Goal: Contribute content: Add original content to the website for others to see

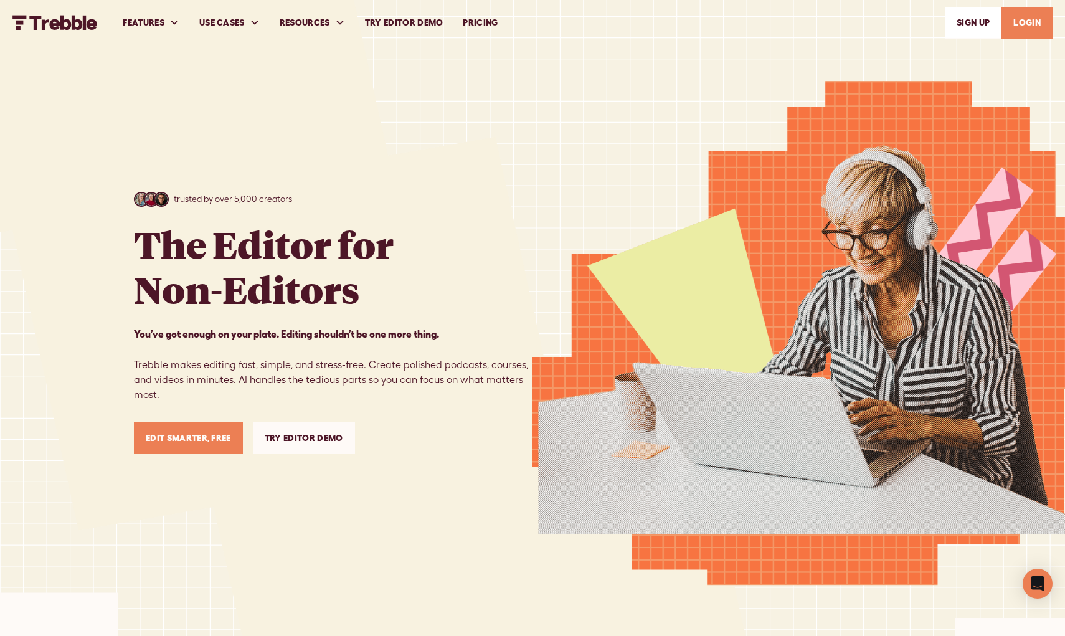
click at [213, 441] on link "Edit Smarter, Free" at bounding box center [188, 438] width 109 height 32
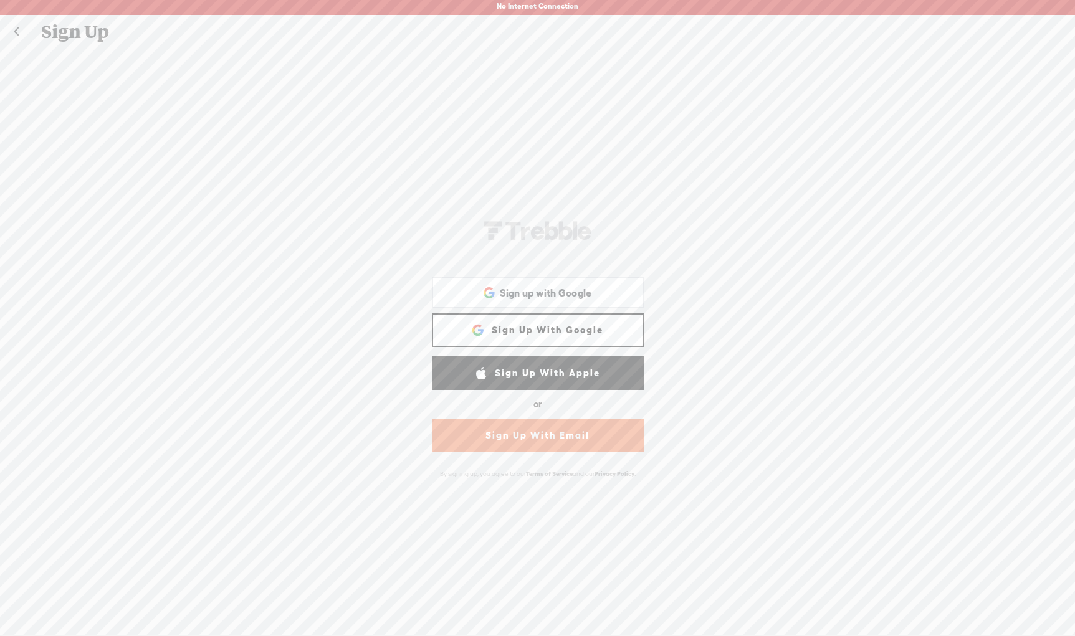
scroll to position [1, 0]
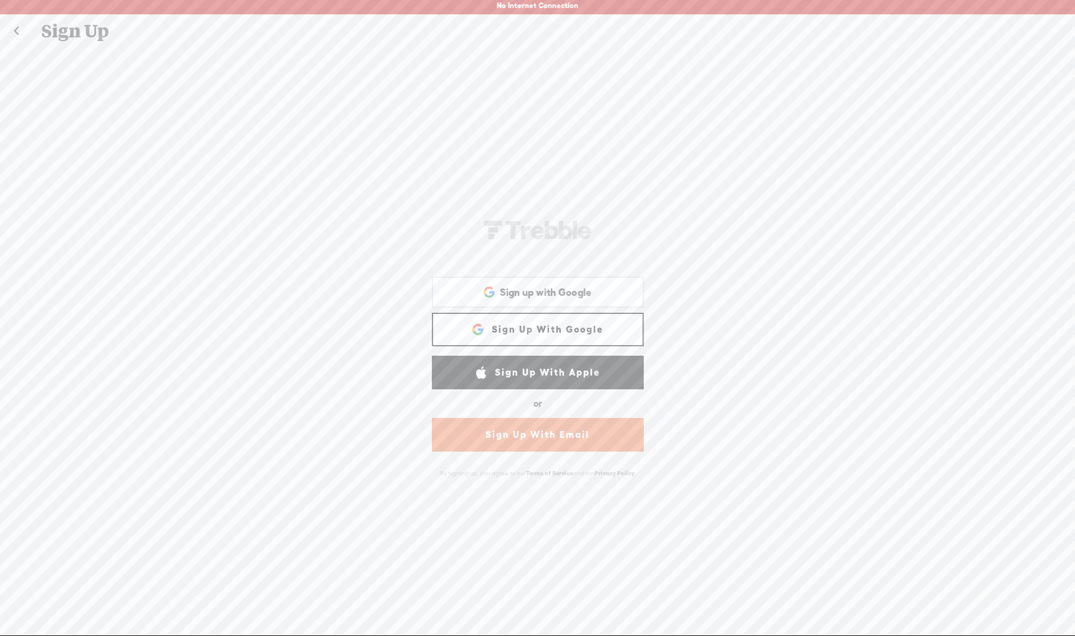
click at [569, 328] on link "Sign Up With Google" at bounding box center [538, 330] width 212 height 34
click at [511, 295] on span "Sign up with Google" at bounding box center [546, 292] width 92 height 13
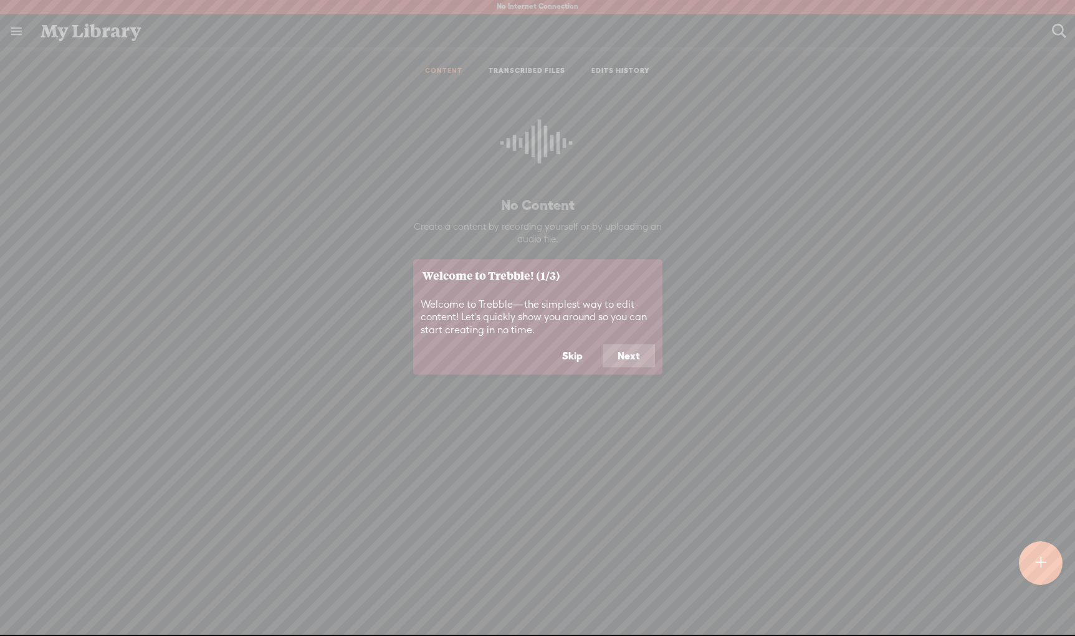
click at [627, 353] on button "Next" at bounding box center [628, 356] width 52 height 24
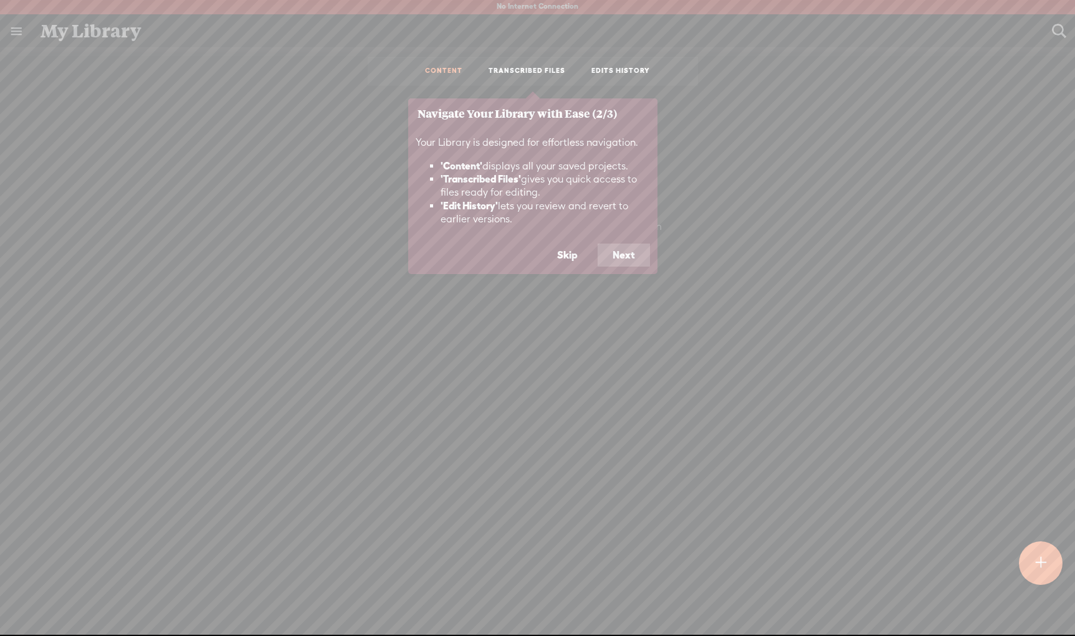
click at [612, 247] on button "Next" at bounding box center [623, 256] width 52 height 24
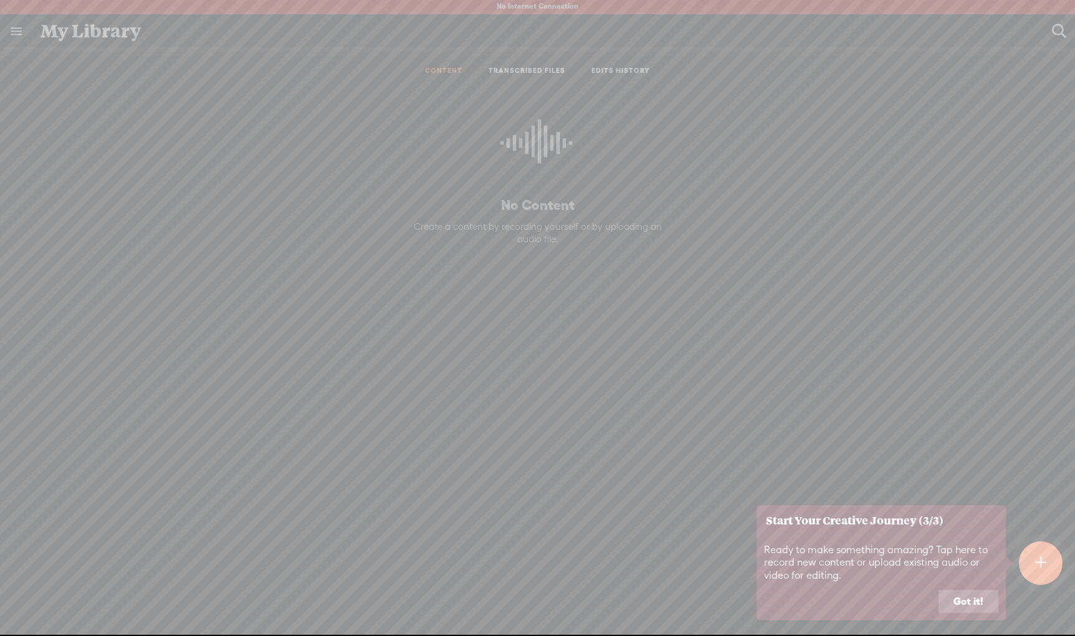
click at [955, 606] on button "Got it!" at bounding box center [968, 602] width 60 height 24
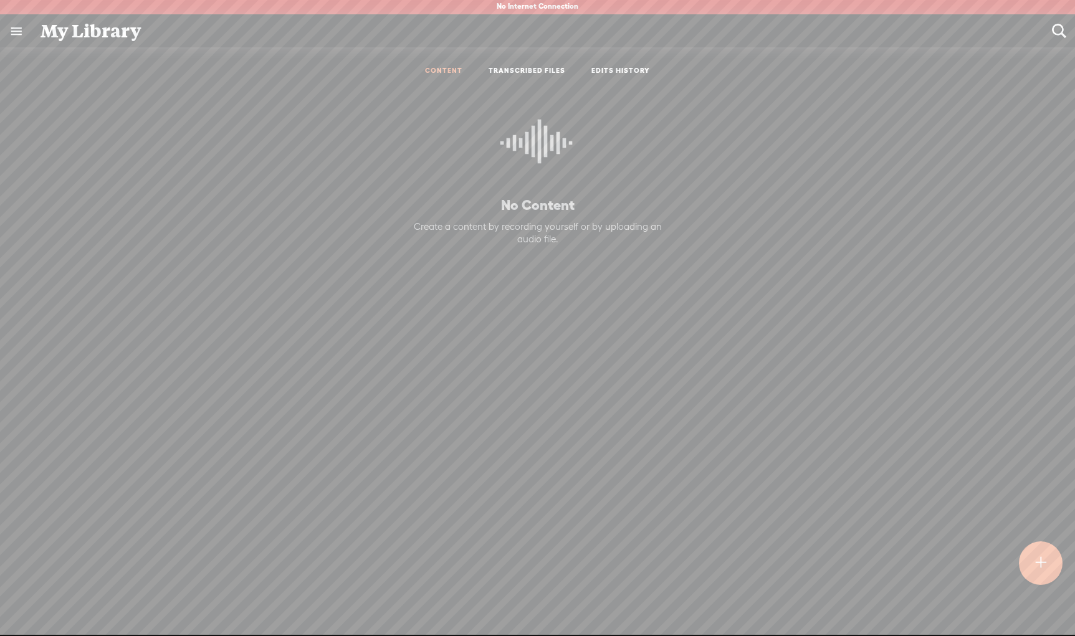
click at [1044, 570] on t at bounding box center [1040, 563] width 11 height 27
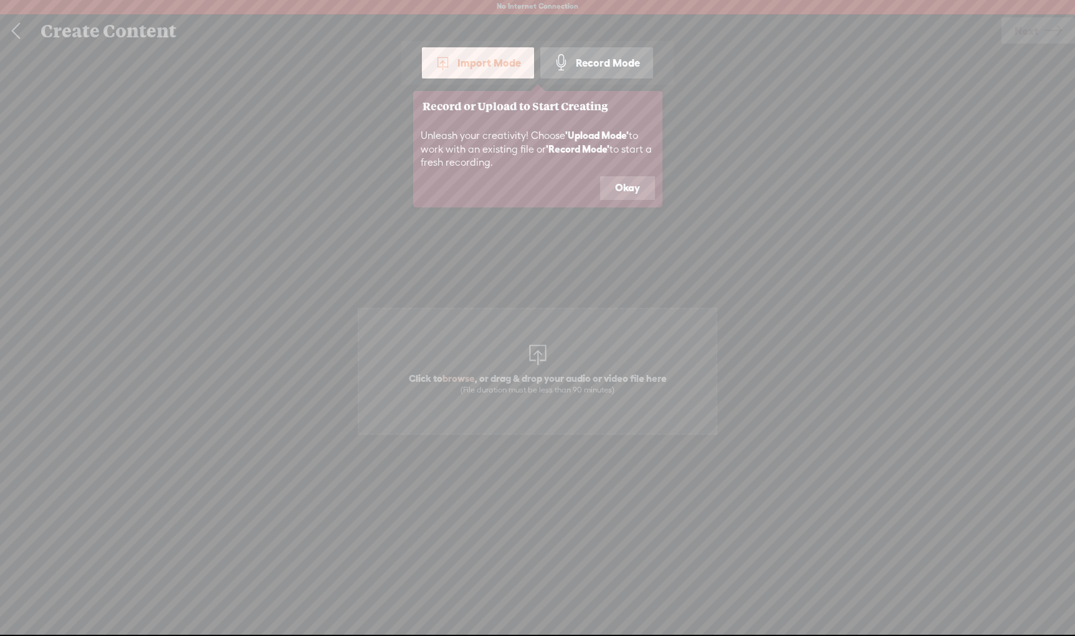
click at [642, 188] on button "Okay" at bounding box center [627, 188] width 55 height 24
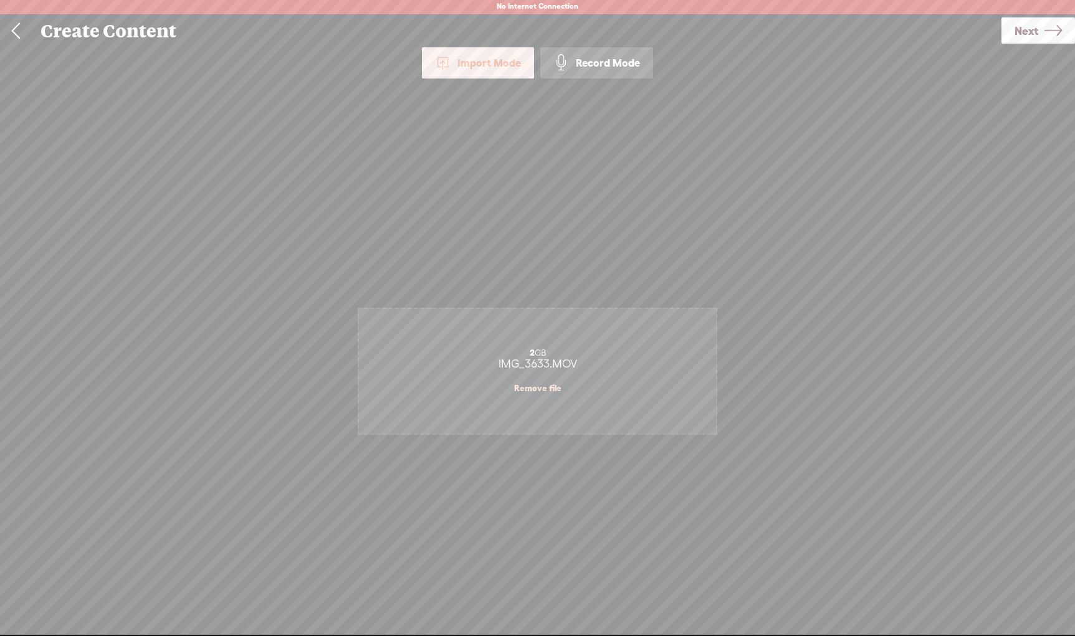
click at [1030, 29] on span "Next" at bounding box center [1026, 31] width 24 height 32
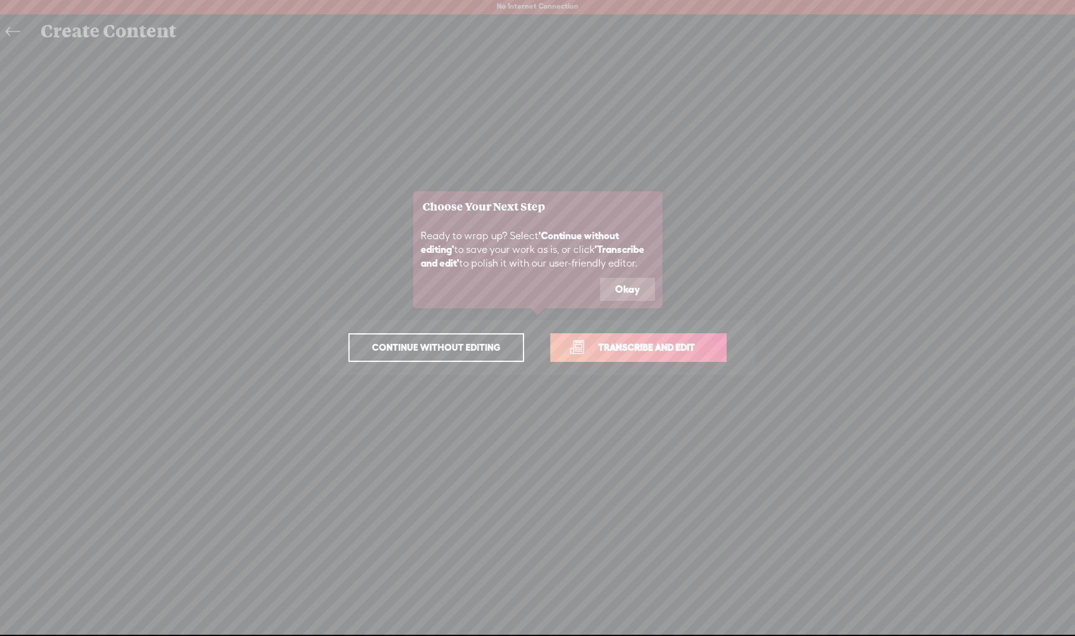
click at [587, 343] on span "Transcribe and edit" at bounding box center [646, 347] width 123 height 14
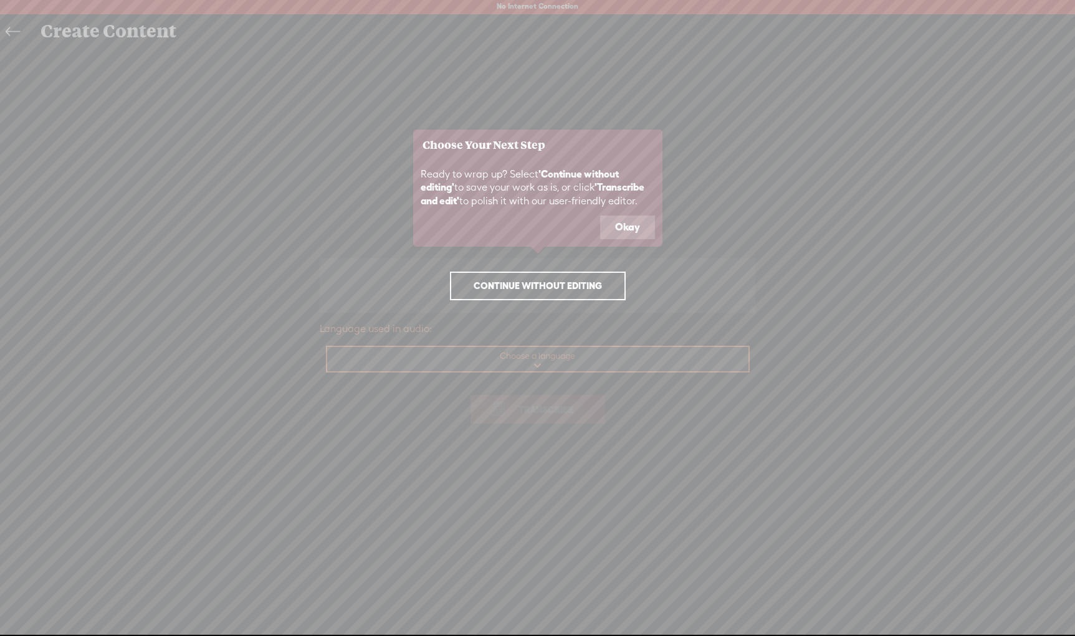
click at [634, 221] on button "Okay" at bounding box center [627, 228] width 55 height 24
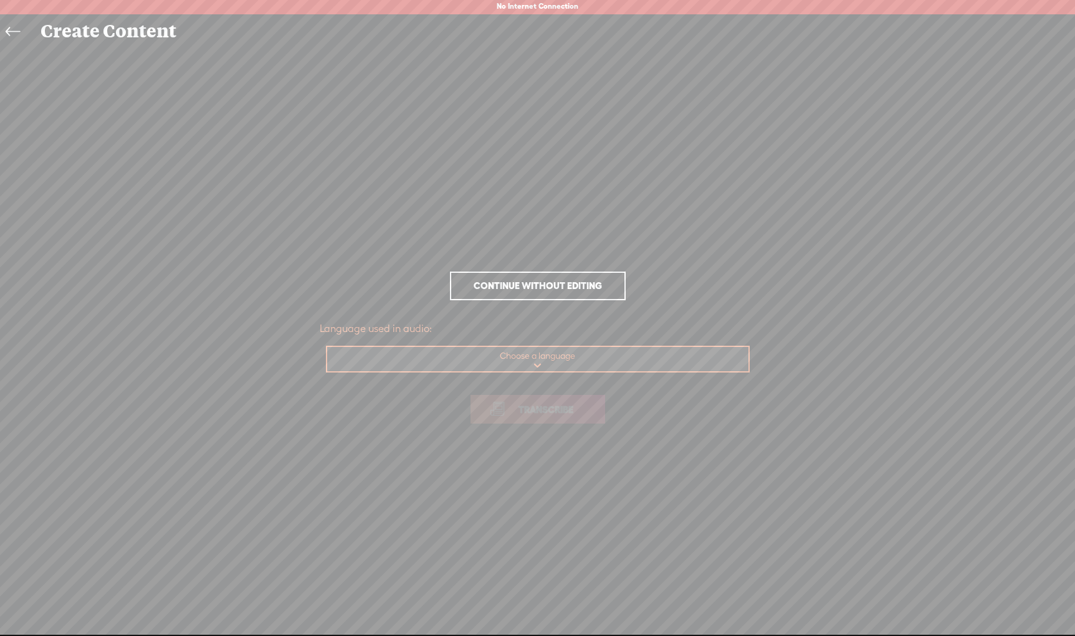
click at [561, 360] on select "Choose a language Afrikaans Albanian Amharic Arabic, Gulf Arabic, Modern Standa…" at bounding box center [538, 360] width 422 height 26
select select "en-US"
click at [327, 347] on select "Choose a language Afrikaans Albanian Amharic Arabic, Gulf Arabic, Modern Standa…" at bounding box center [538, 360] width 422 height 26
click at [581, 409] on span "Transcribe" at bounding box center [545, 409] width 81 height 14
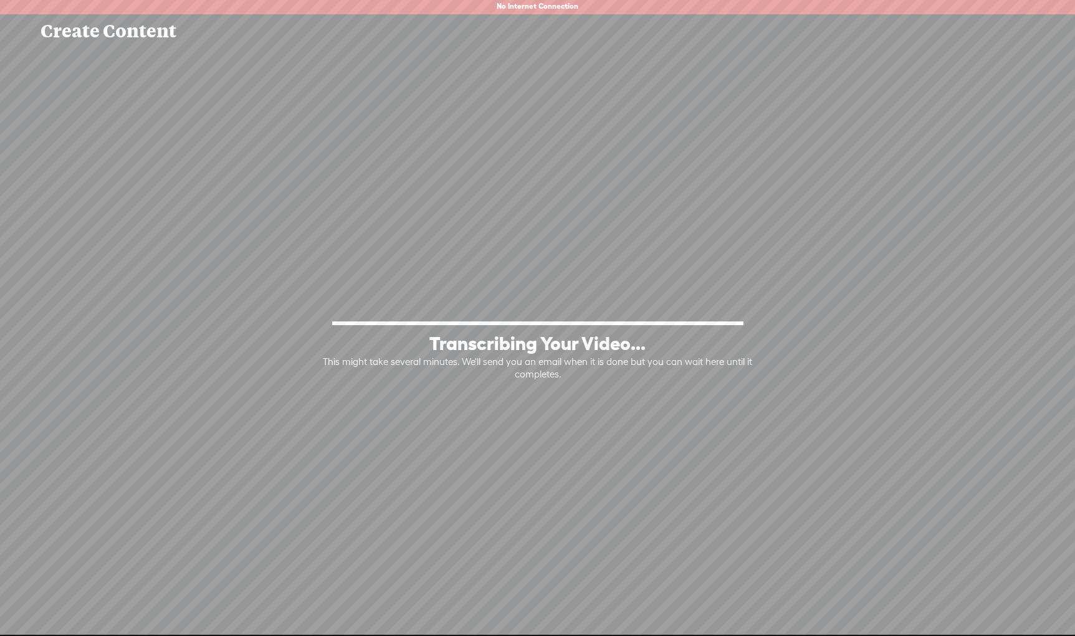
click at [951, 472] on div "100% Transcribing Your Video... This might take several minutes. We'll send you…" at bounding box center [537, 347] width 1050 height 357
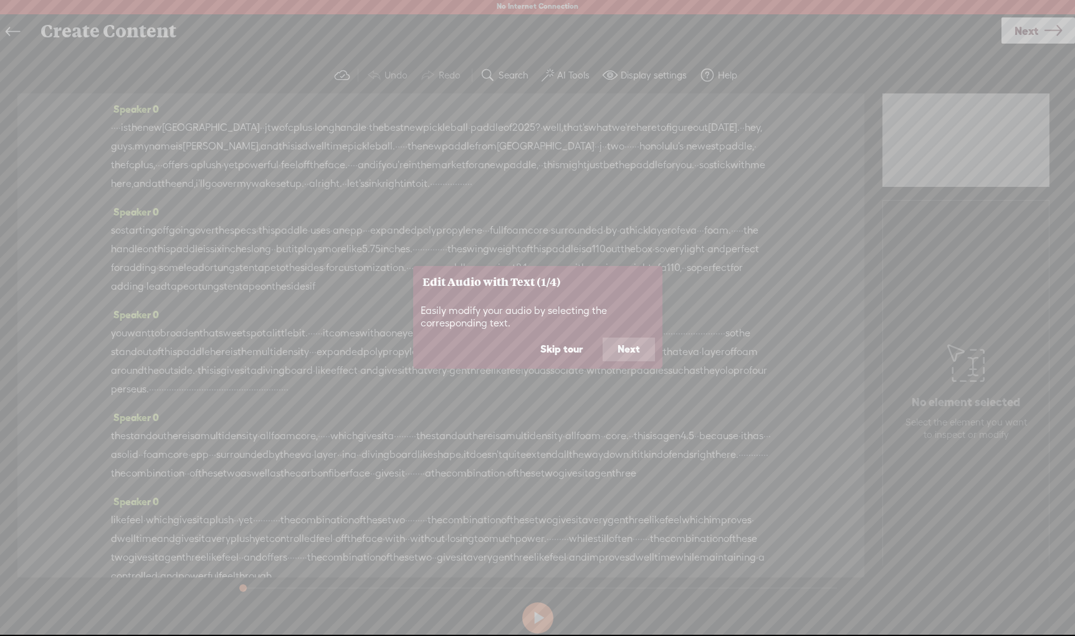
click at [626, 357] on button "Next" at bounding box center [628, 350] width 52 height 24
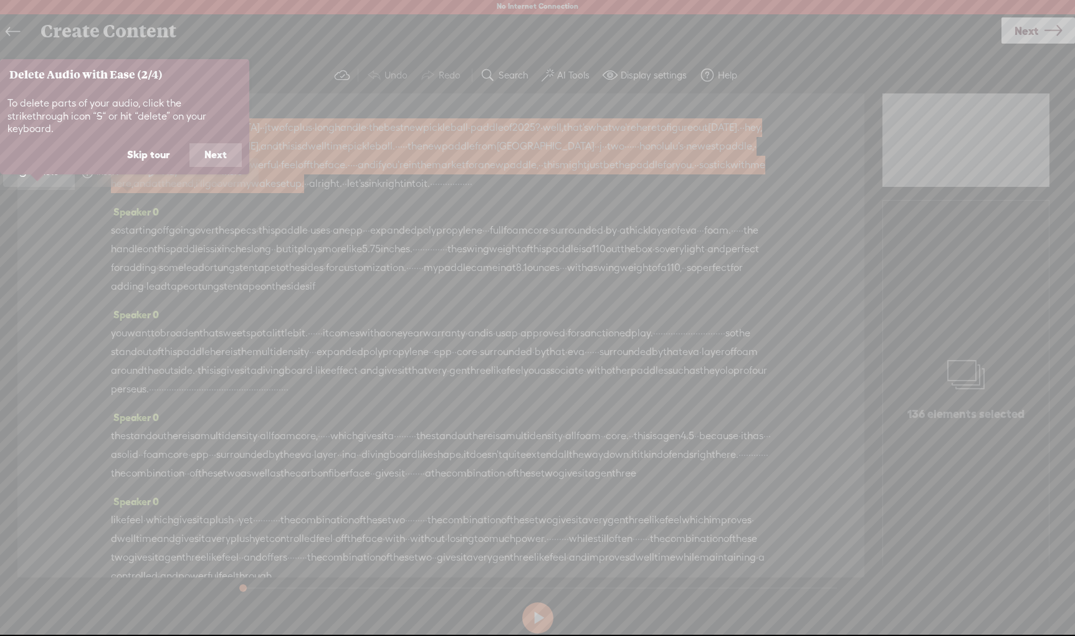
click at [214, 143] on button "Next" at bounding box center [215, 155] width 52 height 24
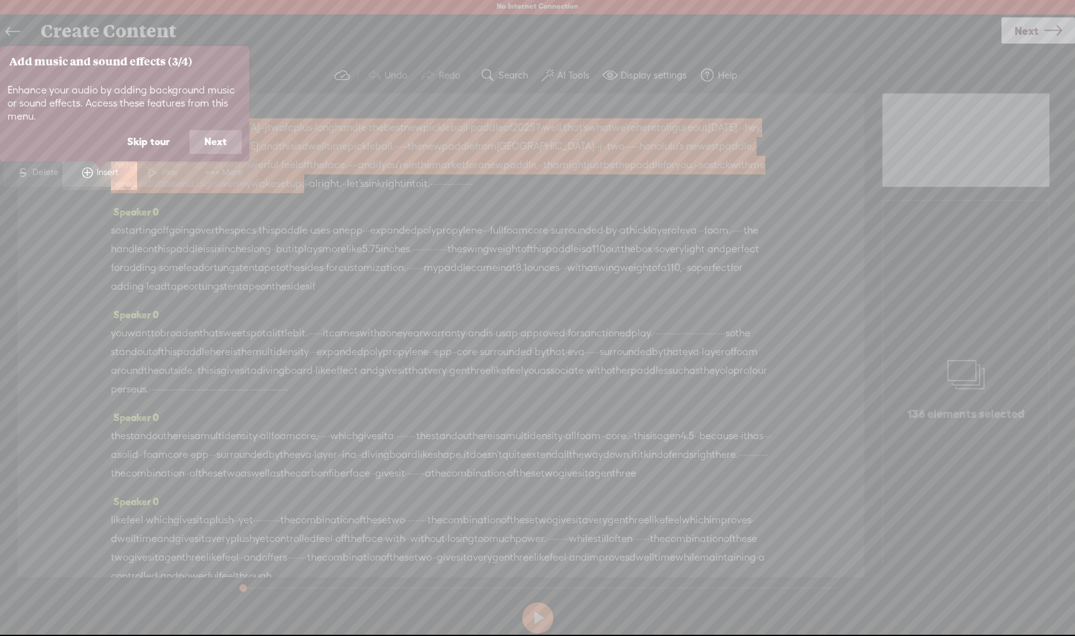
click at [217, 141] on button "Next" at bounding box center [215, 142] width 52 height 24
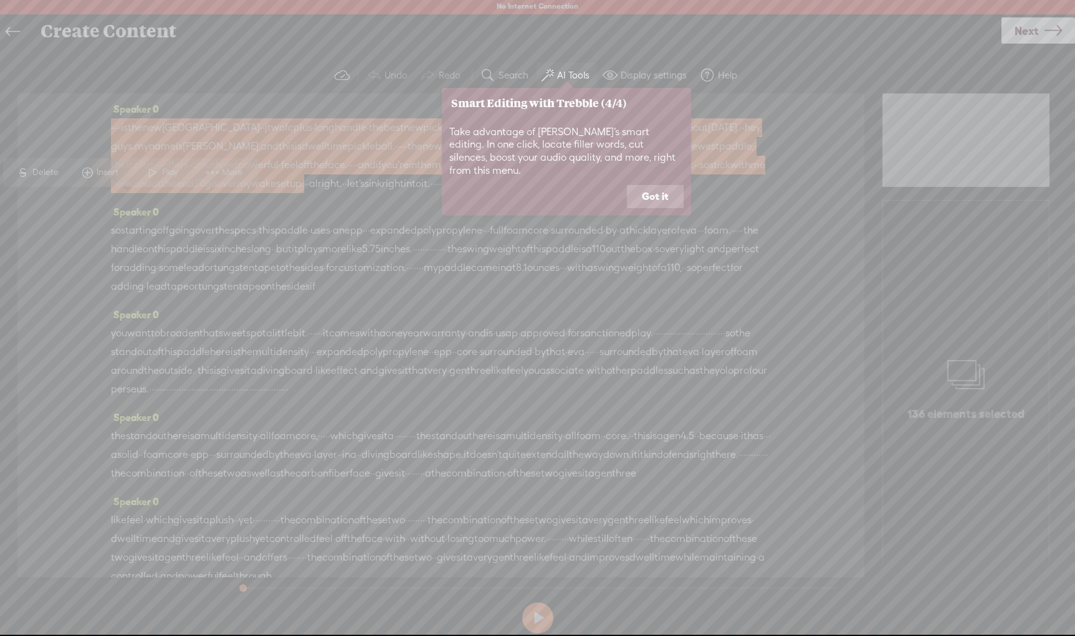
click at [649, 185] on button "Got it" at bounding box center [655, 197] width 57 height 24
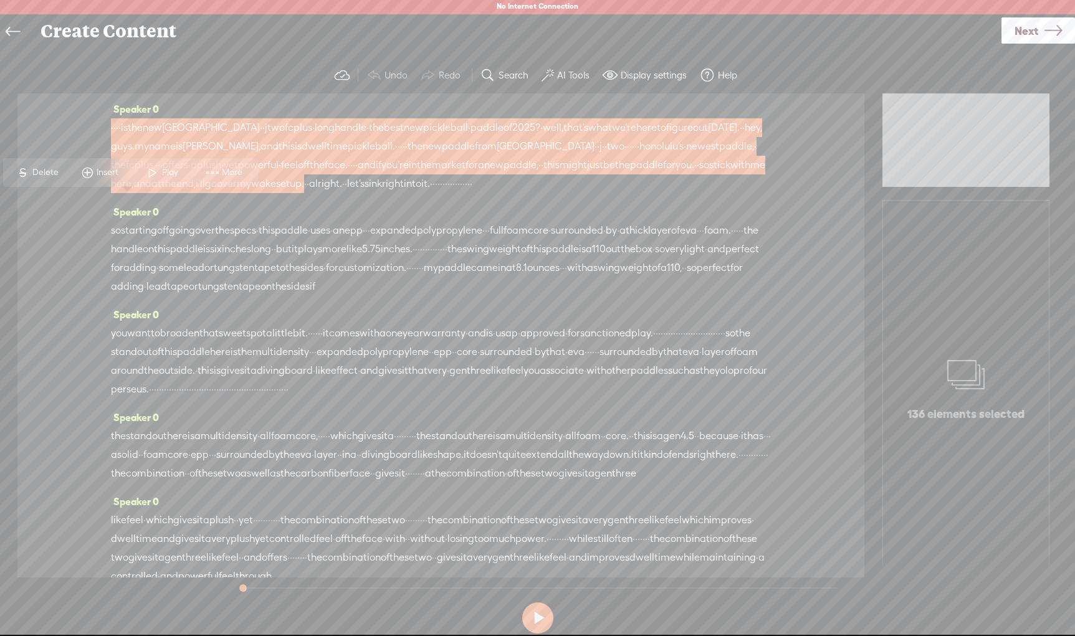
click at [344, 202] on div "Speaker 0 · · · · is the new honolulu · · j two fc plus · long handle · the bes…" at bounding box center [441, 151] width 660 height 103
click at [158, 171] on span at bounding box center [152, 172] width 19 height 22
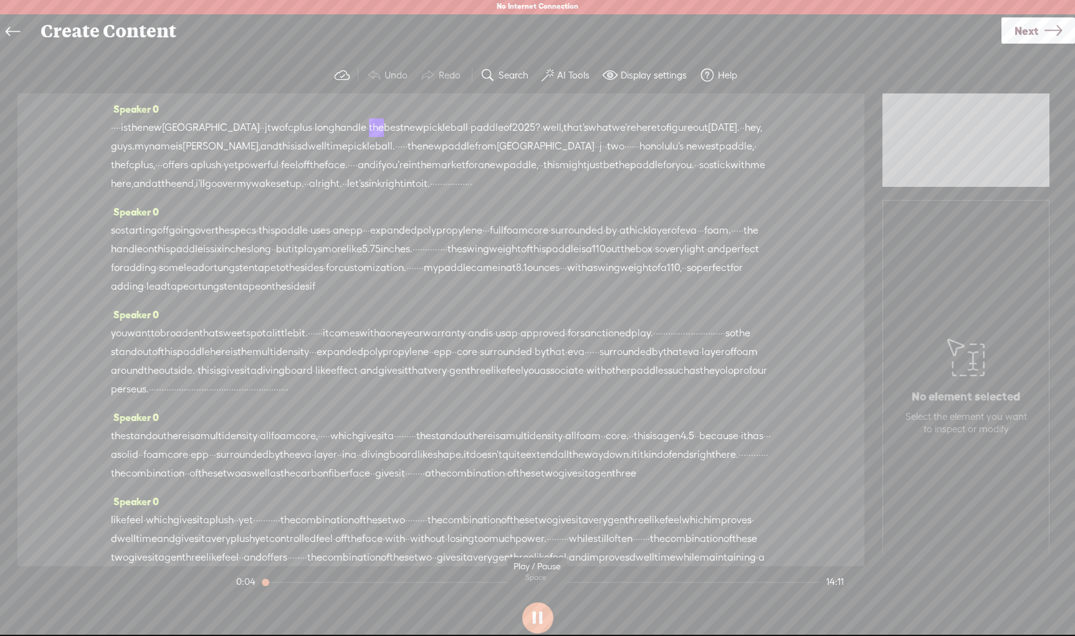
click at [540, 617] on button at bounding box center [537, 617] width 31 height 31
